Goal: Navigation & Orientation: Find specific page/section

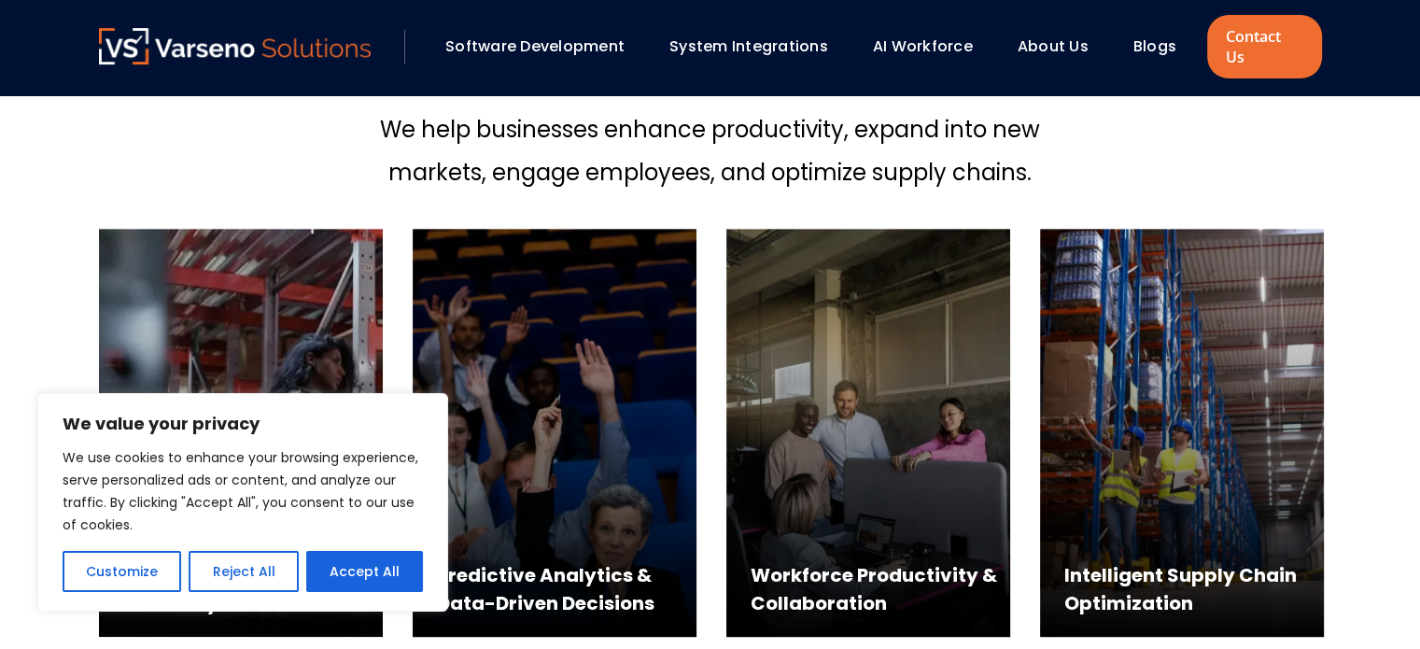
scroll to position [747, 0]
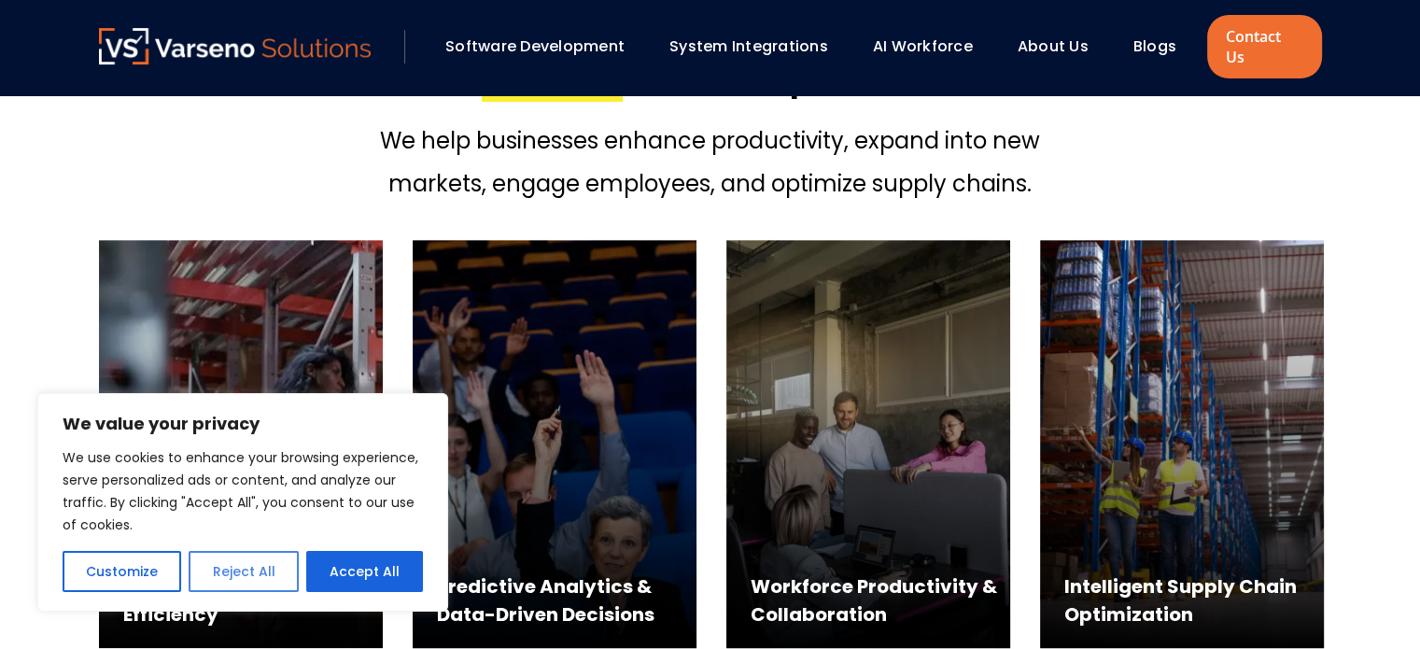
click at [256, 577] on button "Reject All" at bounding box center [243, 571] width 109 height 41
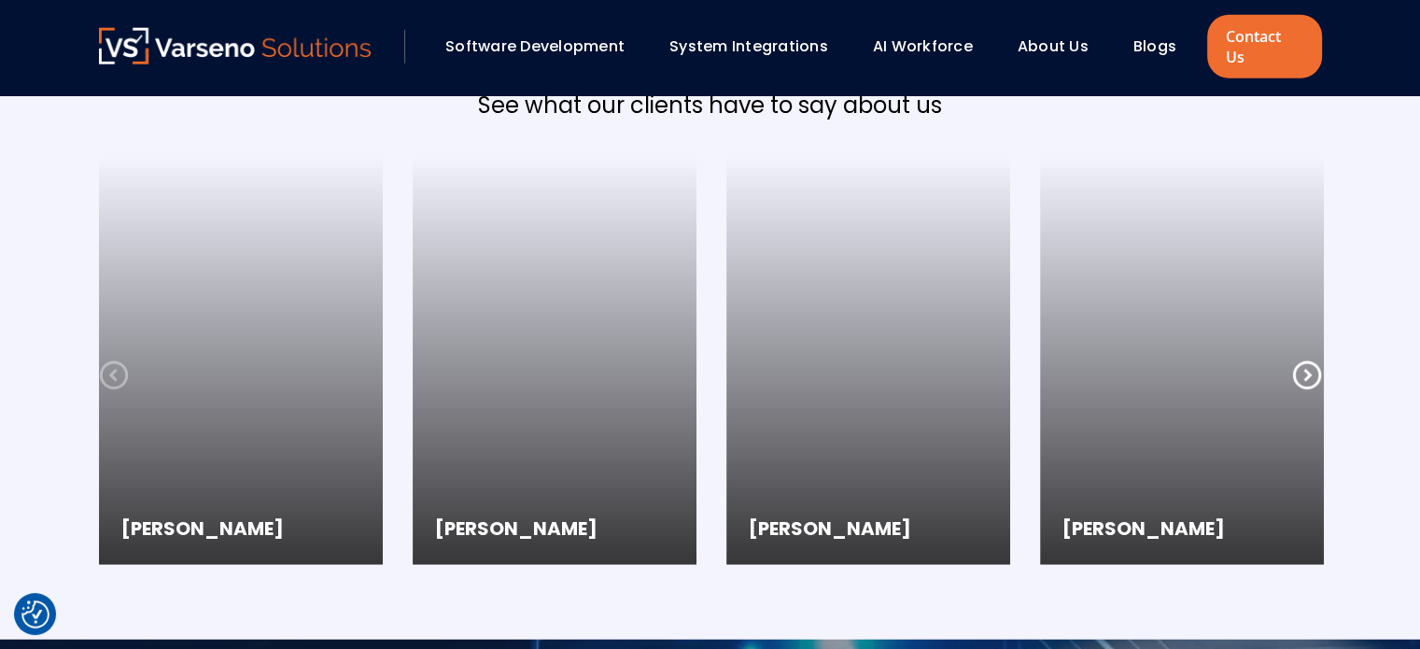
scroll to position [4933, 0]
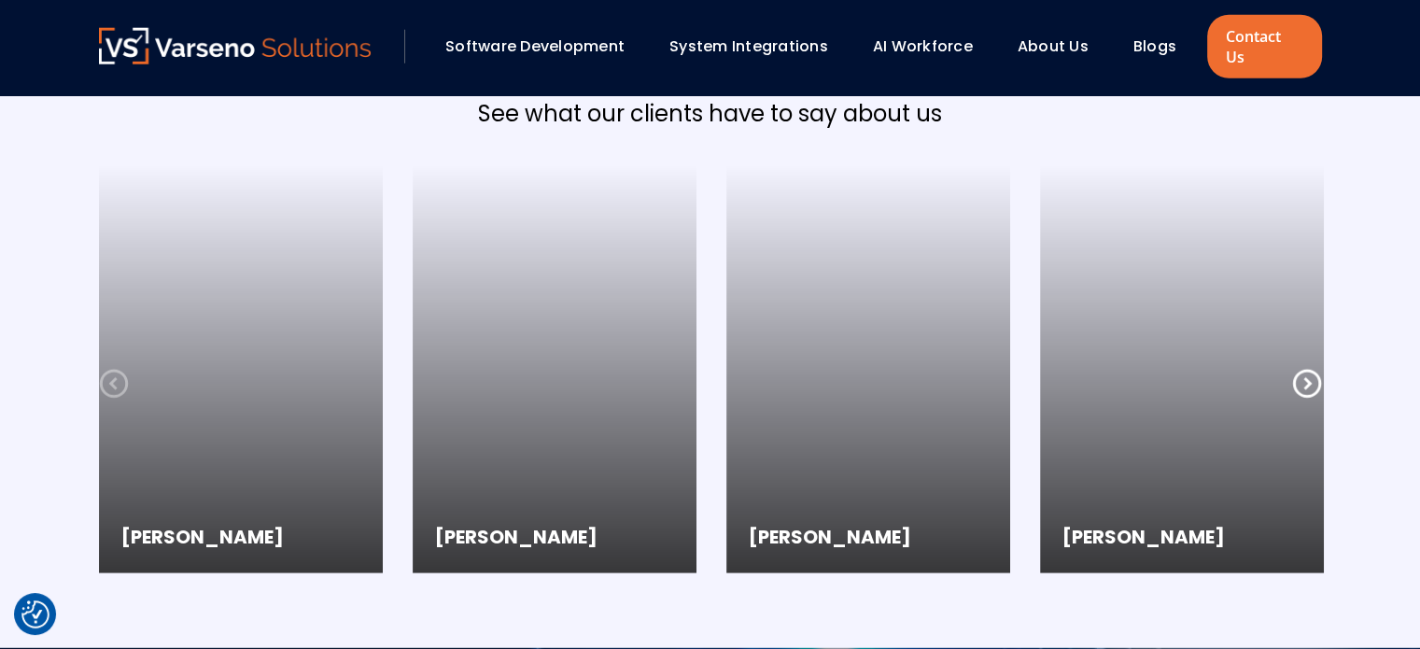
click at [1314, 369] on icon at bounding box center [1307, 384] width 30 height 30
click at [1311, 369] on icon at bounding box center [1307, 384] width 30 height 30
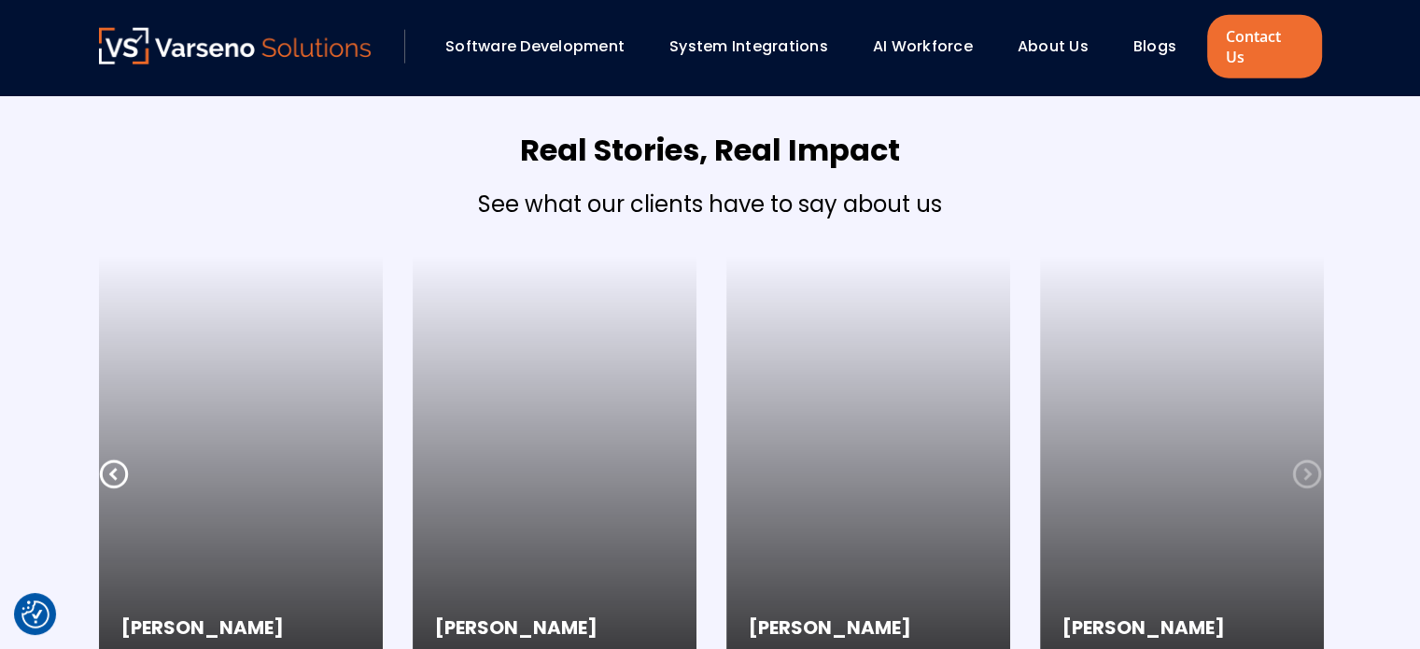
scroll to position [4669, 0]
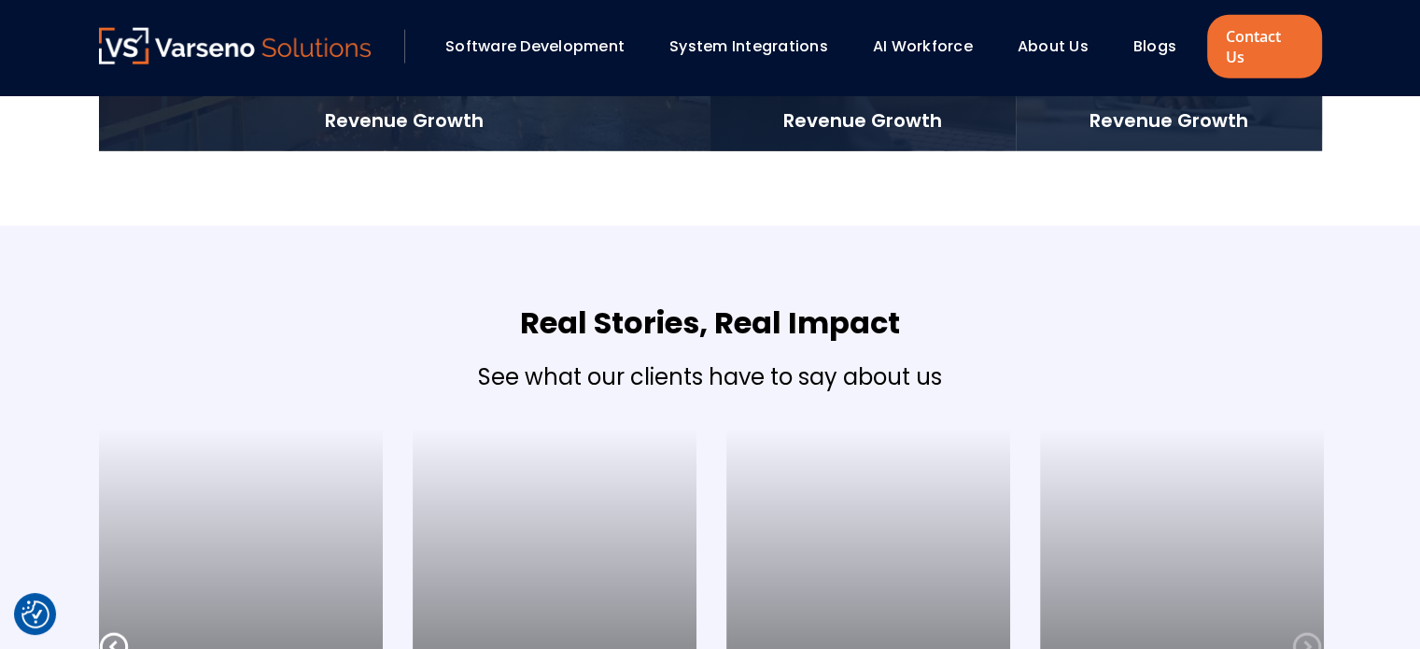
click at [1162, 40] on link "Blogs" at bounding box center [1155, 45] width 43 height 21
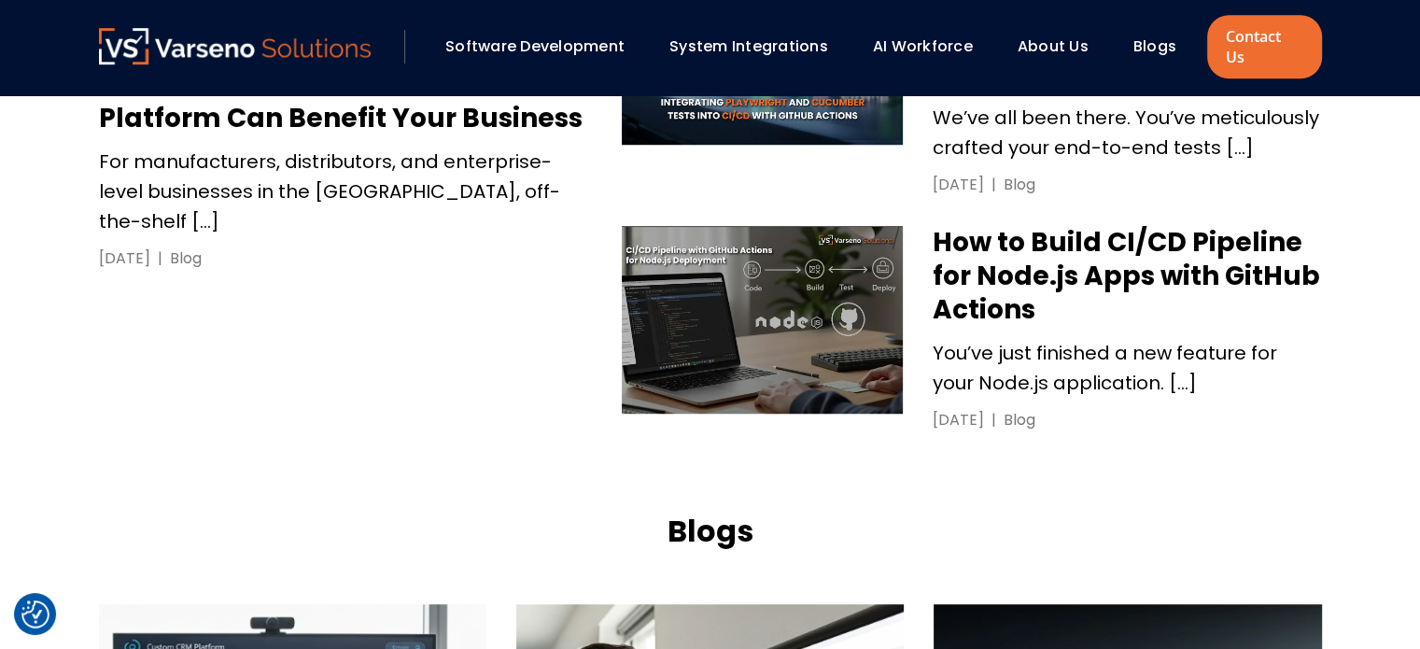
scroll to position [1307, 0]
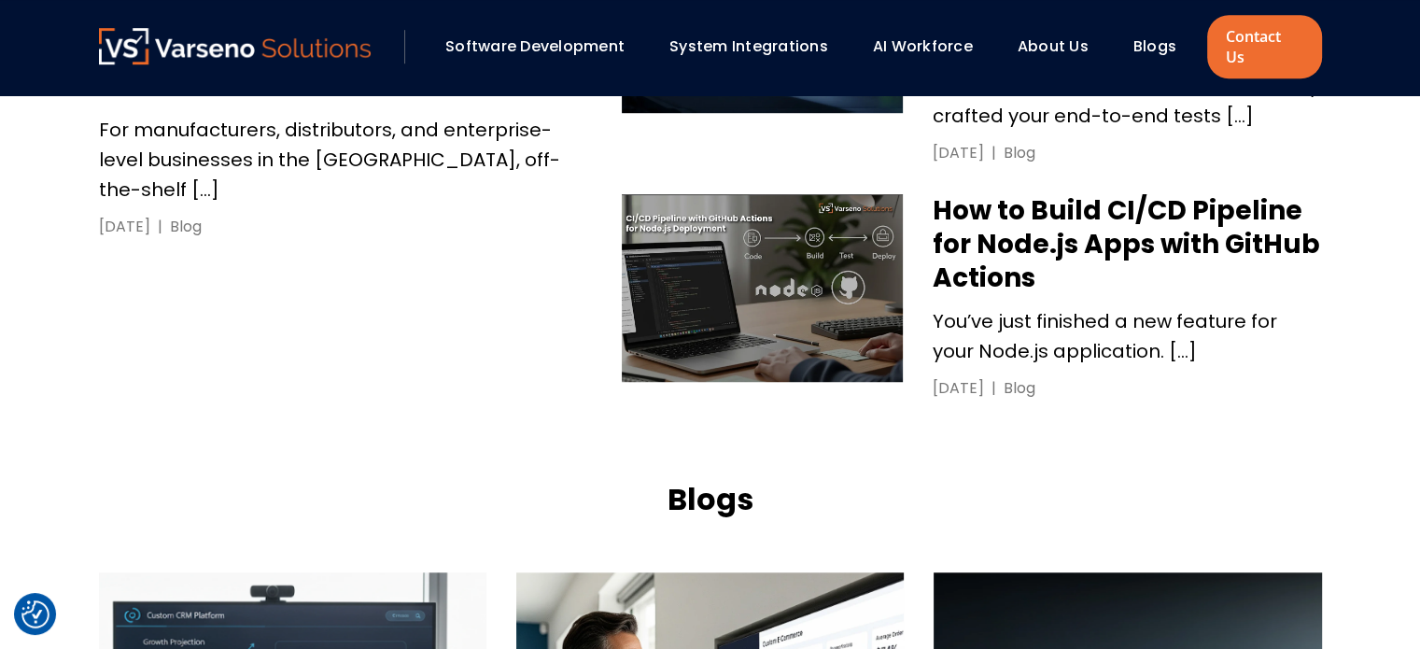
click at [1008, 194] on h3 "How to Build CI/CD Pipeline for Node.js Apps with GitHub Actions" at bounding box center [1127, 244] width 388 height 101
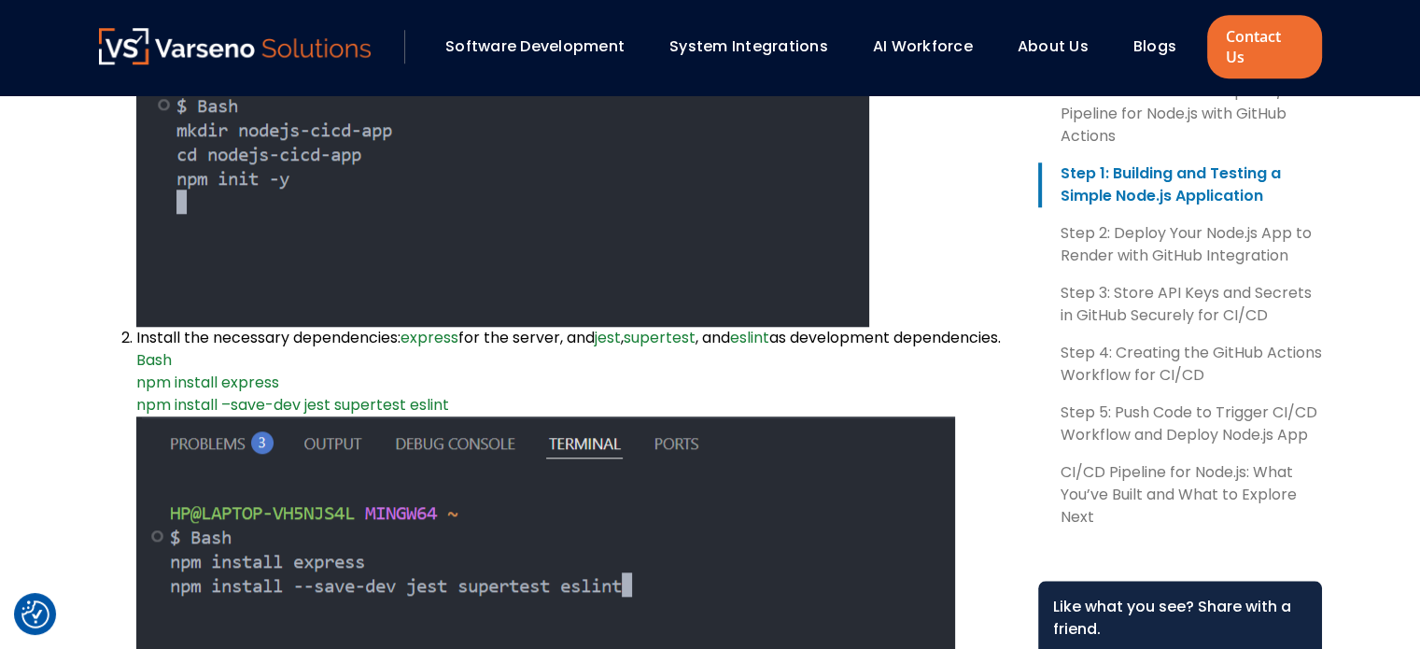
scroll to position [1121, 0]
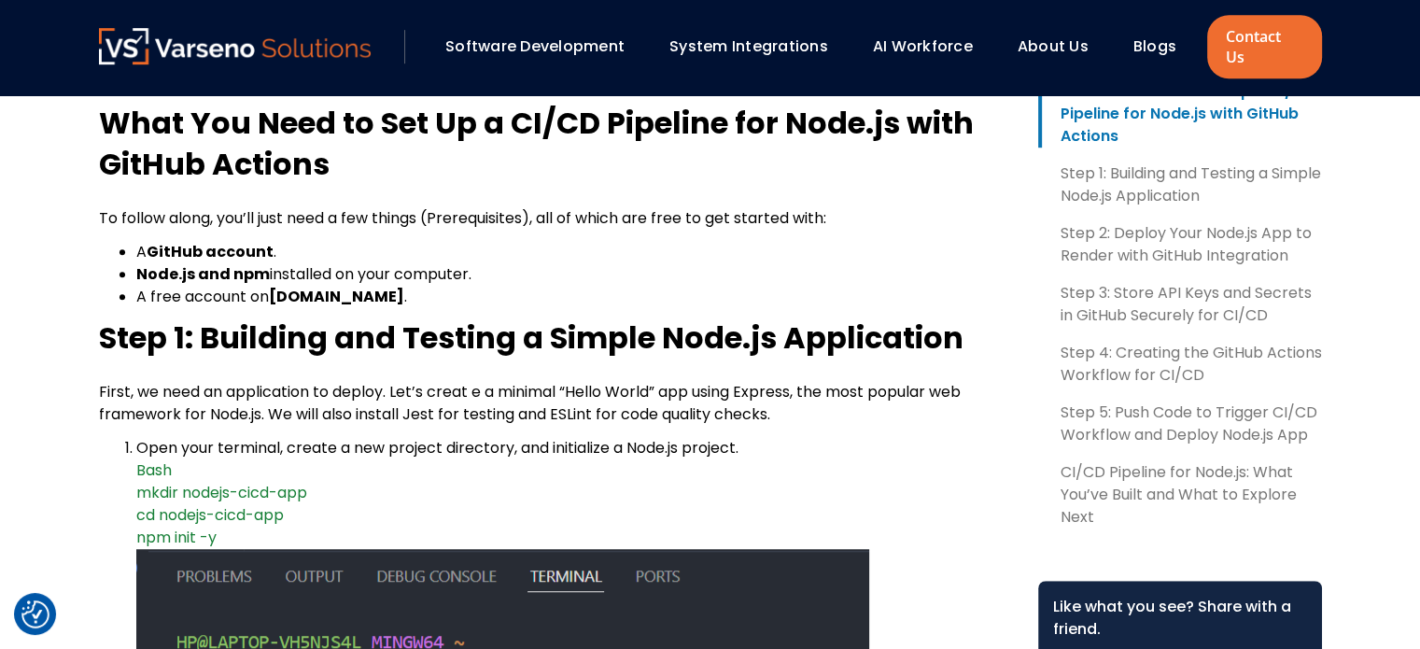
click at [552, 35] on link "Software Development" at bounding box center [534, 45] width 179 height 21
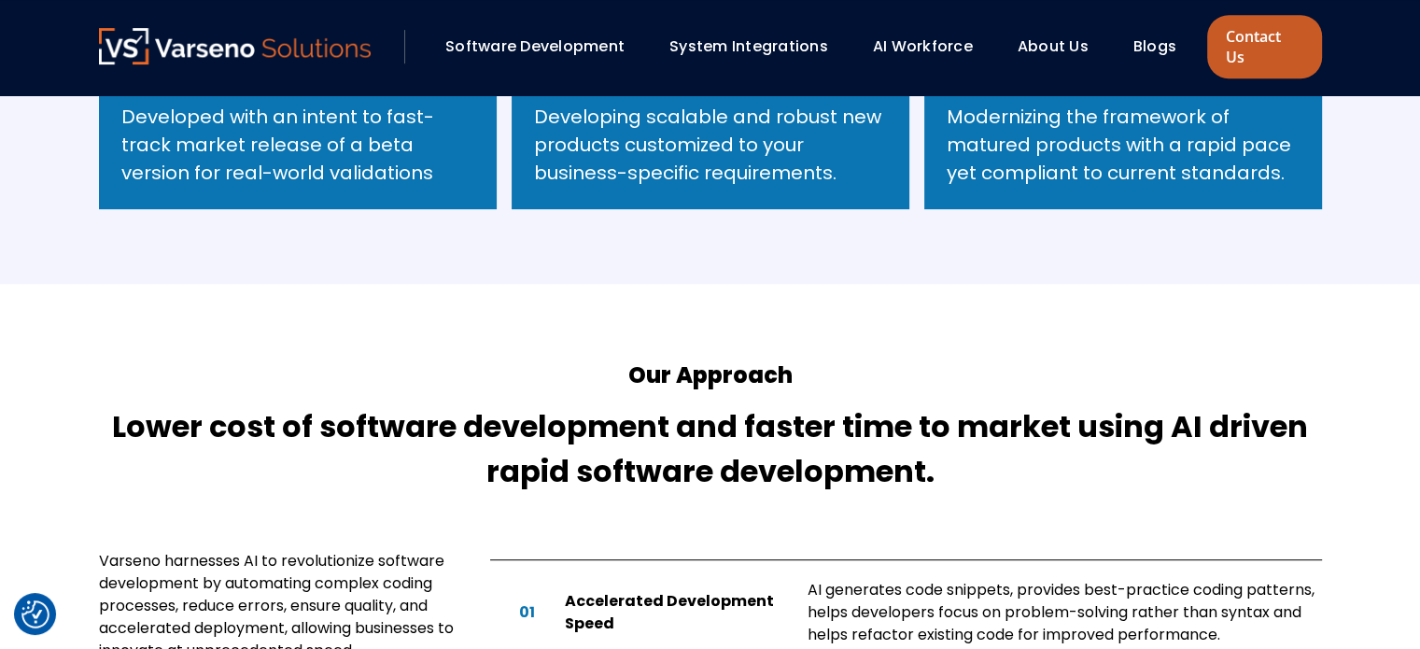
scroll to position [560, 0]
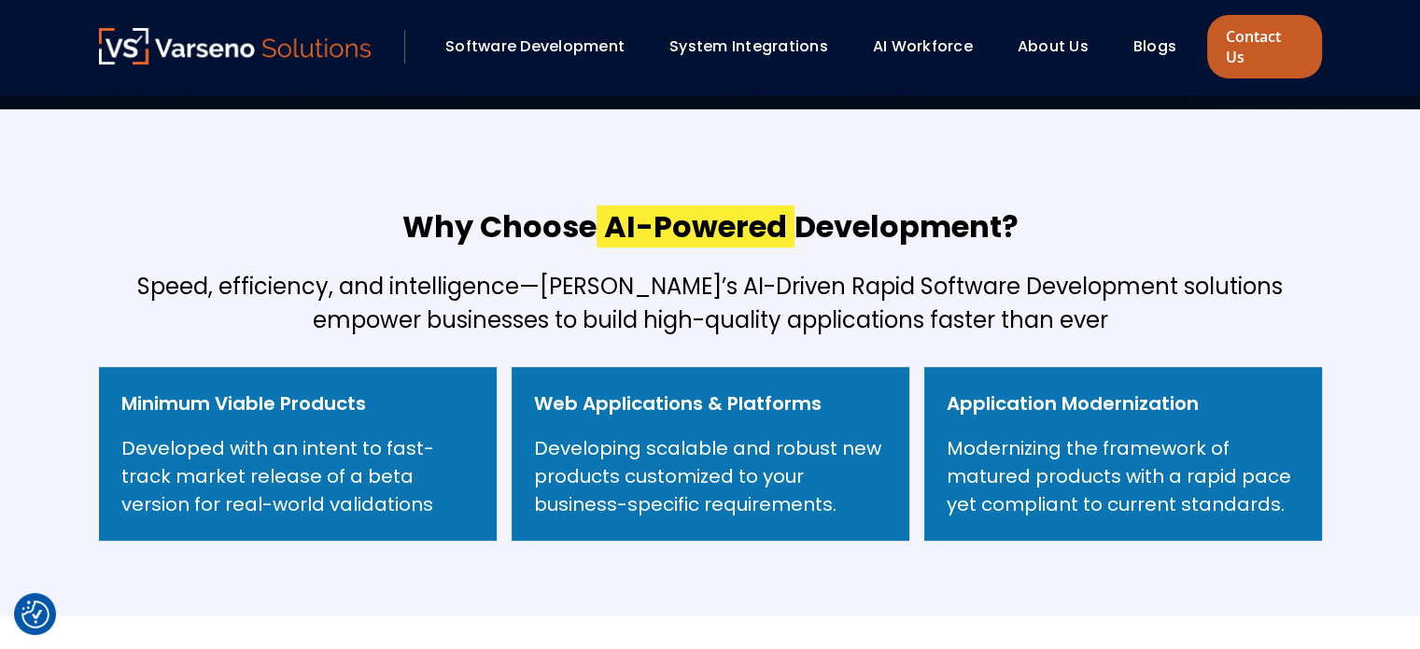
click at [1255, 44] on link "Contact Us" at bounding box center [1264, 47] width 114 height 64
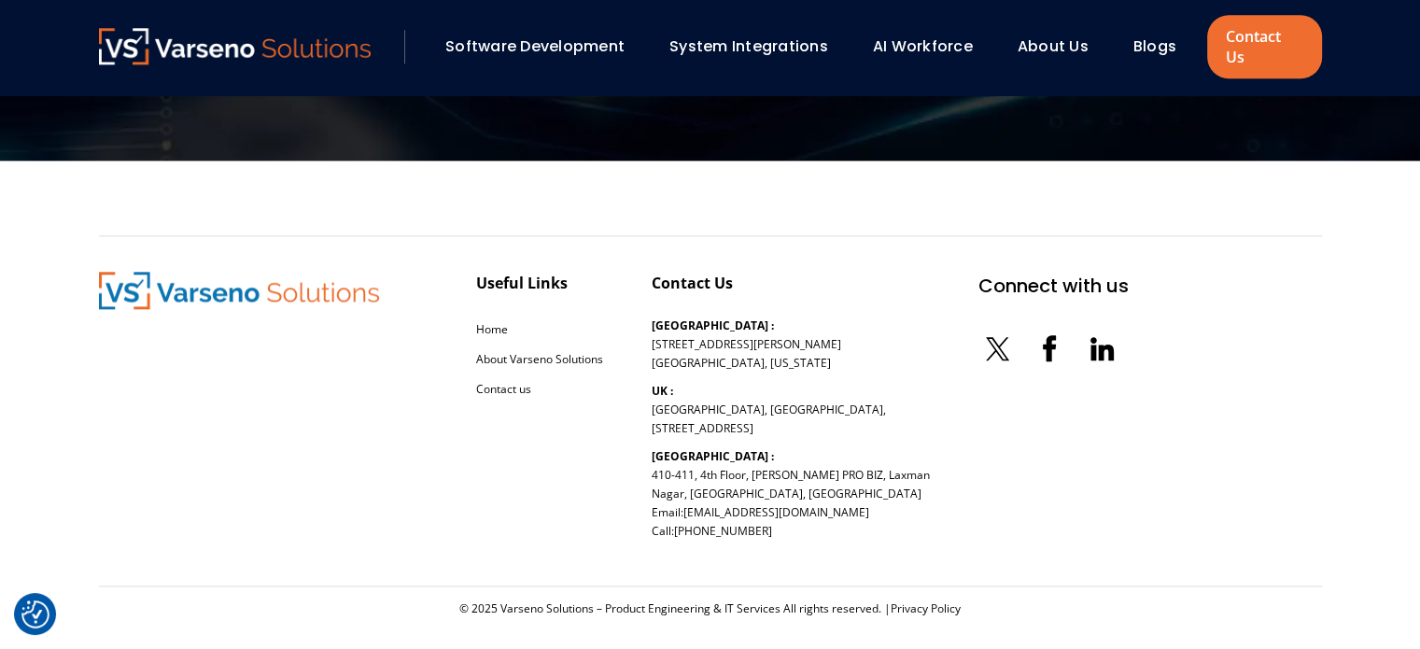
scroll to position [1794, 0]
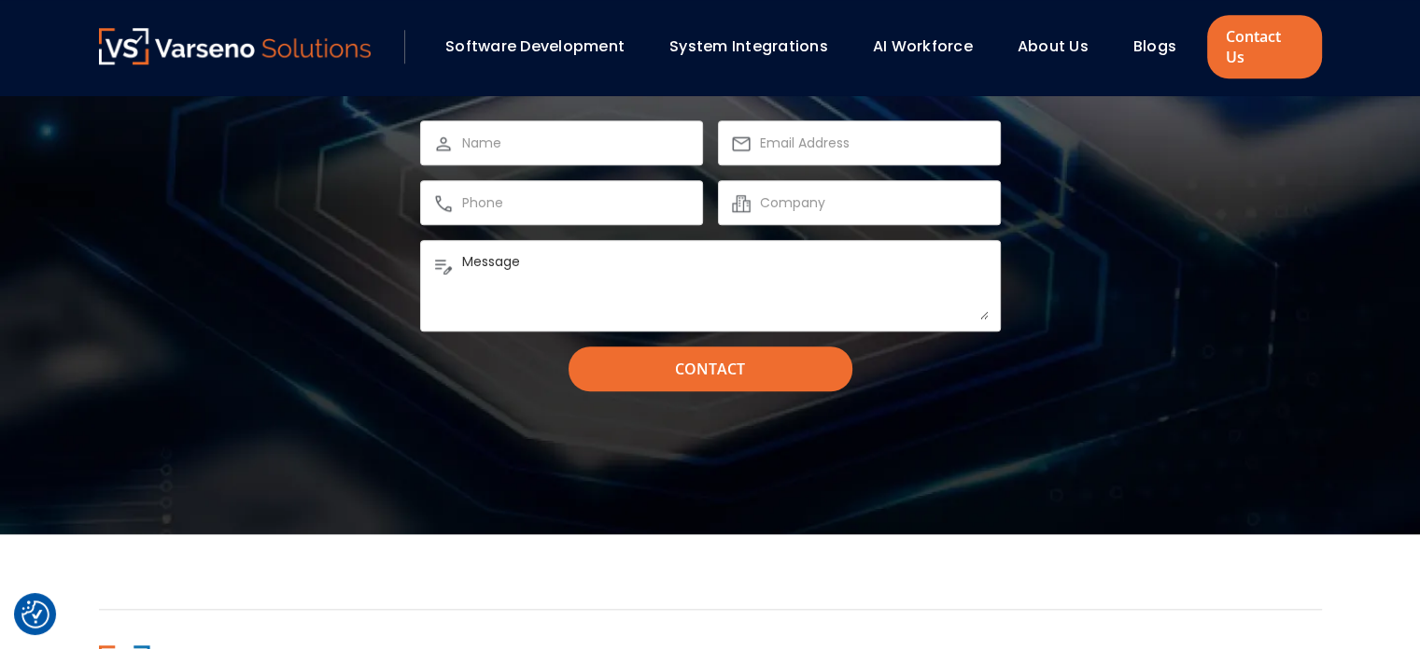
click at [164, 43] on img at bounding box center [235, 46] width 273 height 36
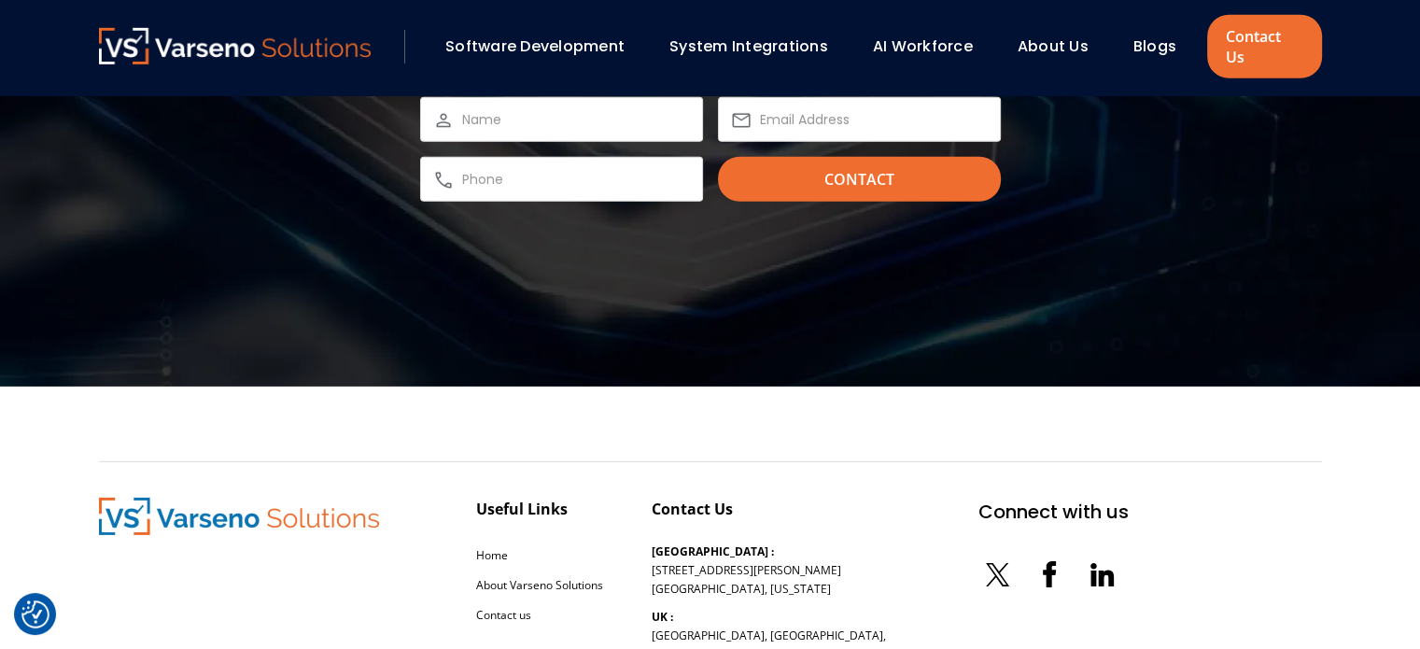
scroll to position [6070, 0]
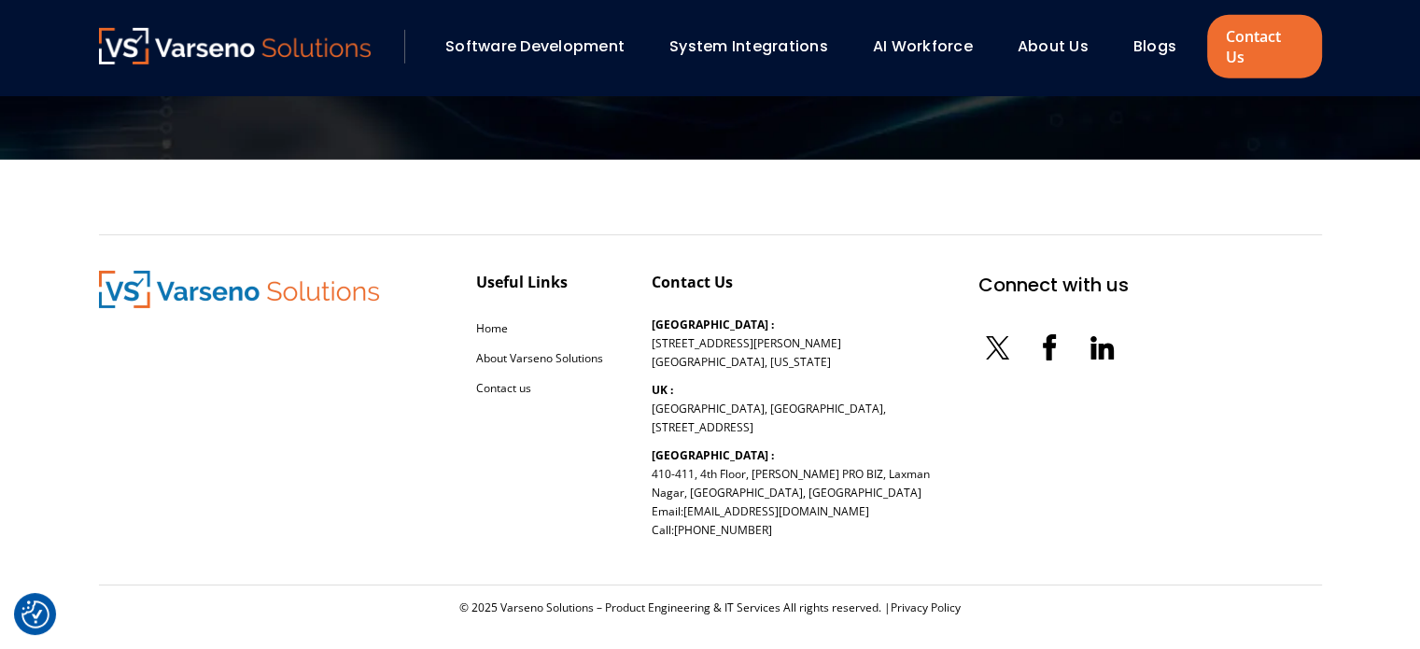
click at [1043, 334] on icon at bounding box center [1049, 347] width 13 height 26
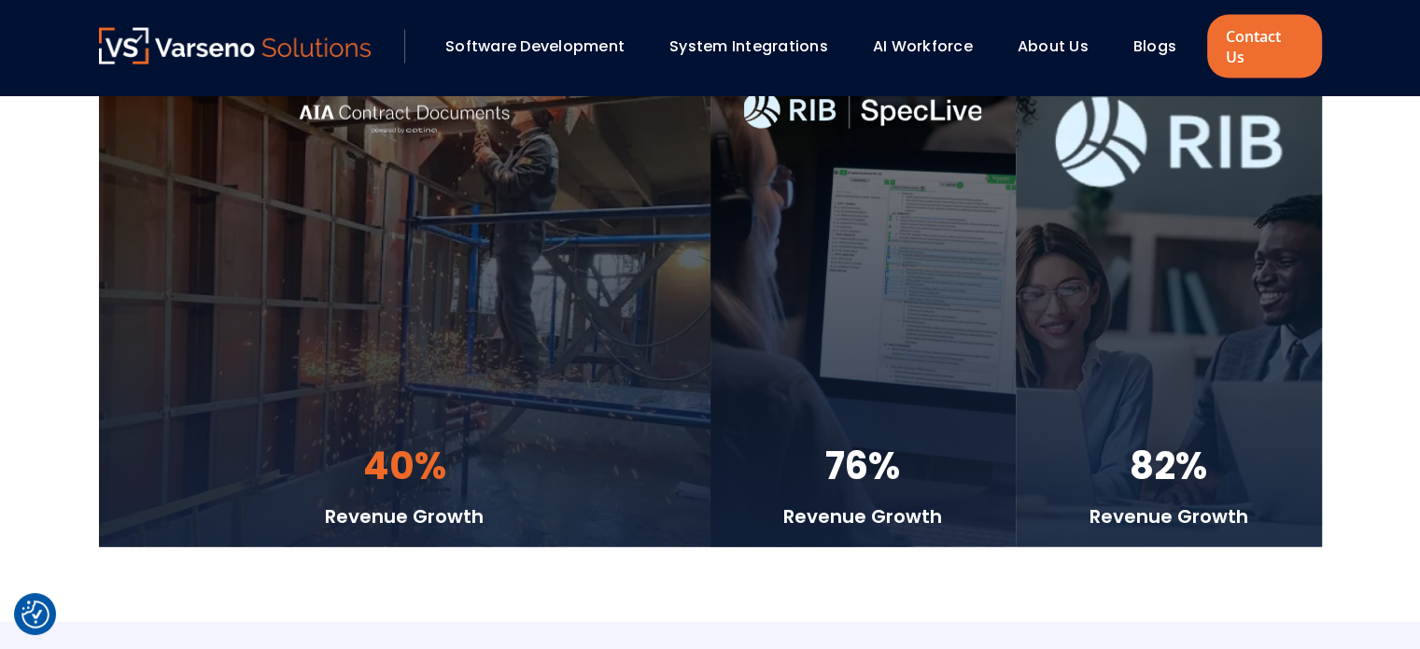
scroll to position [4015, 0]
